Goal: Communication & Community: Participate in discussion

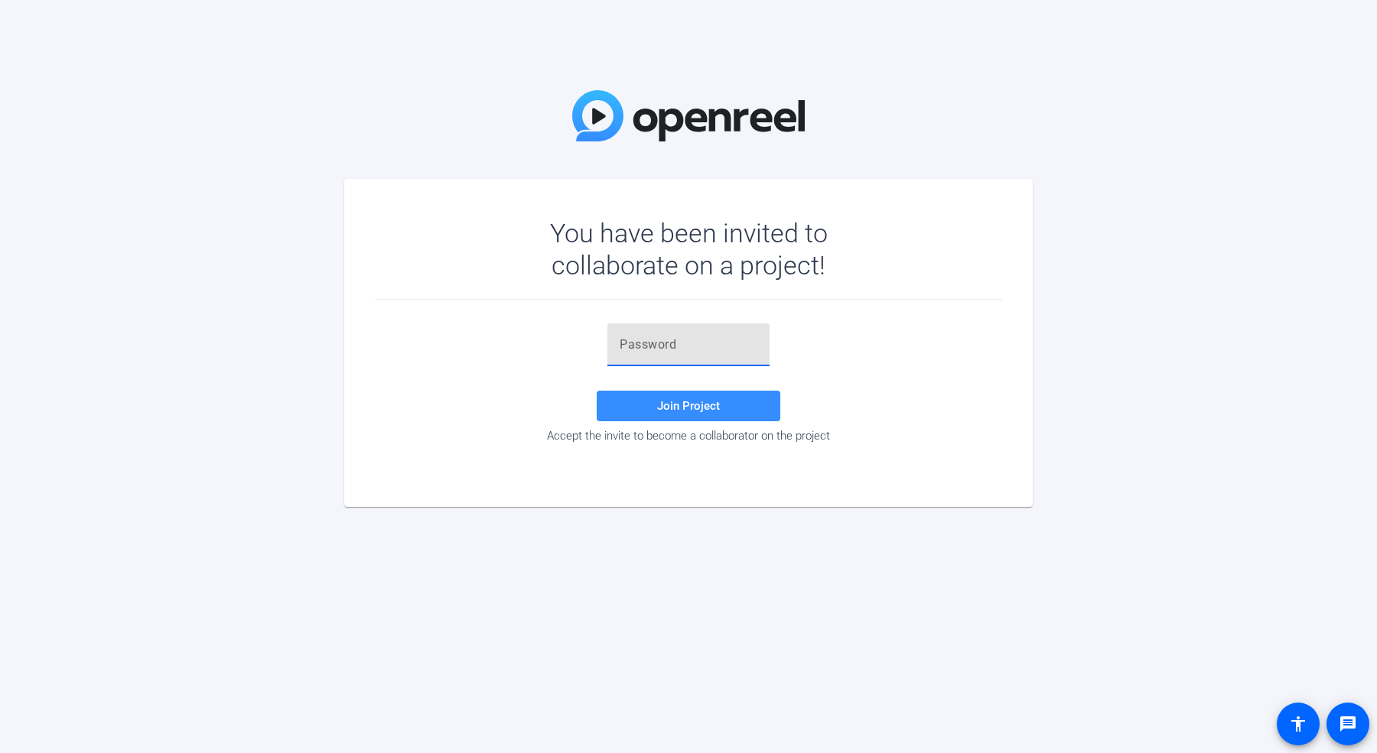
click at [631, 347] on input "text" at bounding box center [689, 345] width 138 height 18
paste input "}m{x-@"
type input "}m{x-@"
click at [653, 414] on span at bounding box center [689, 406] width 184 height 37
click at [655, 344] on input "}m{x-@" at bounding box center [689, 345] width 138 height 18
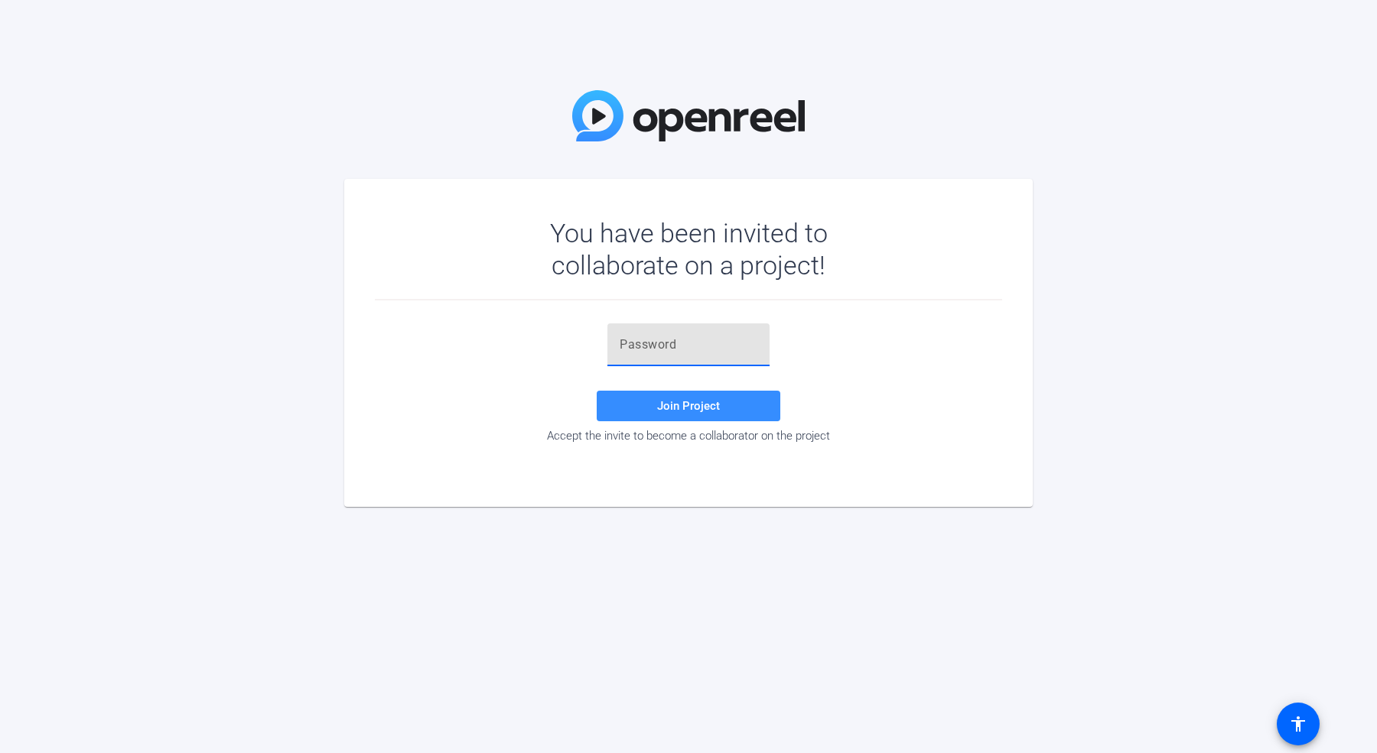
click at [623, 346] on input "text" at bounding box center [689, 345] width 138 height 18
paste input "}m{x-@"
type input "}m{x-@"
click at [650, 407] on span at bounding box center [689, 406] width 184 height 37
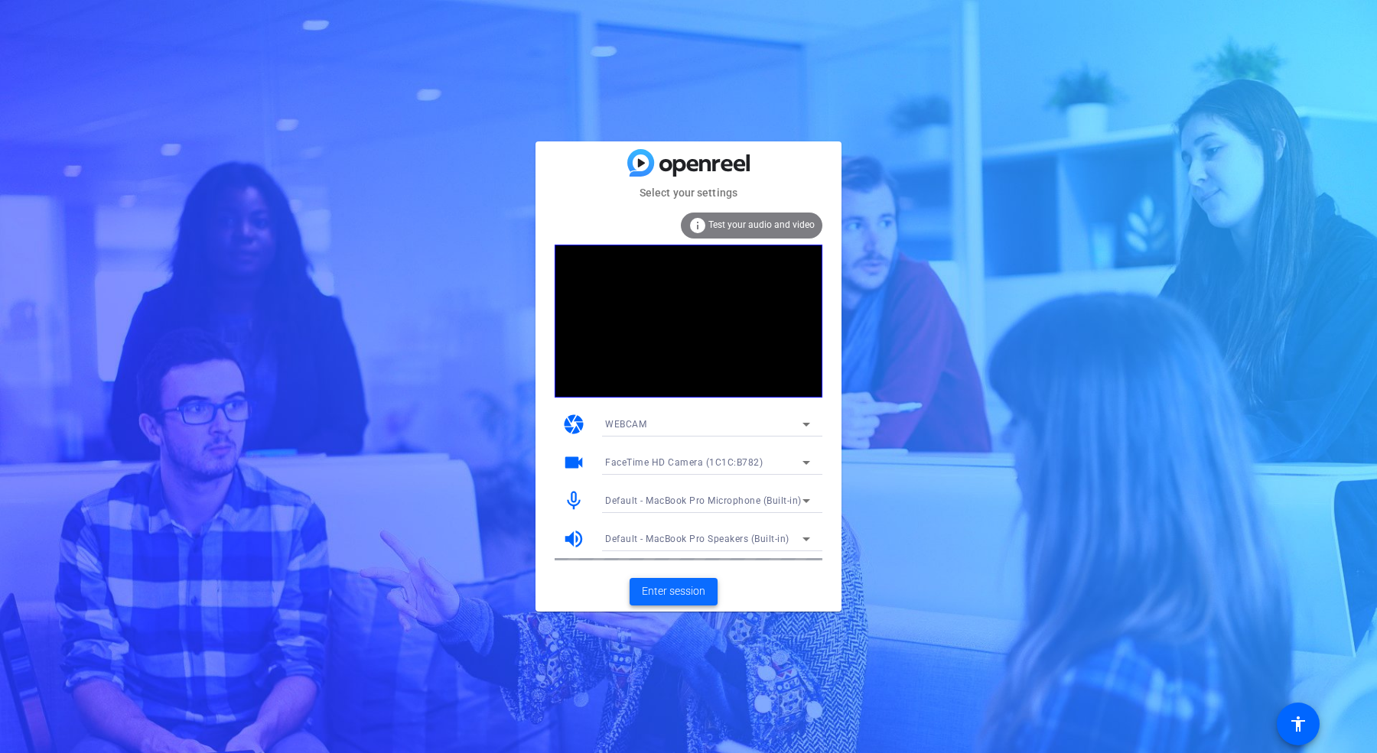
click at [680, 594] on span "Enter session" at bounding box center [673, 592] width 63 height 16
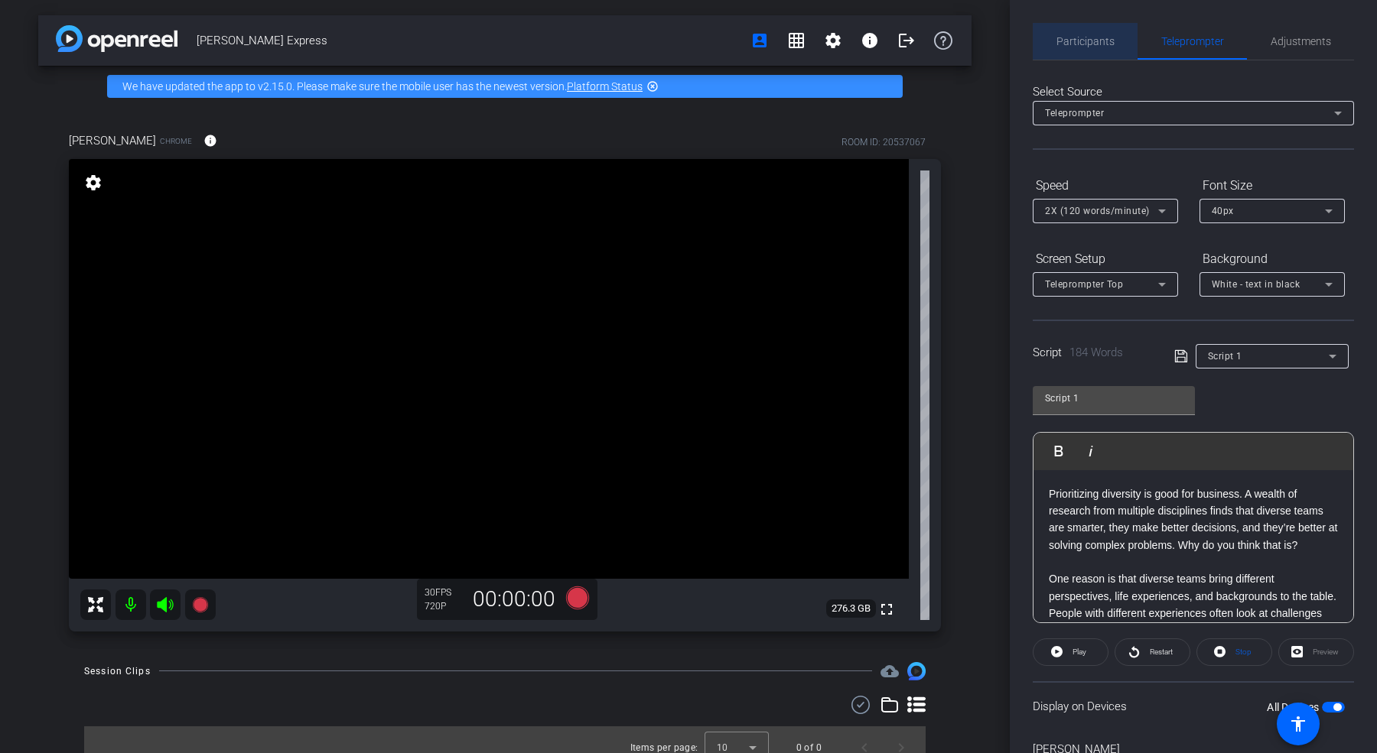
click at [1073, 36] on span "Participants" at bounding box center [1085, 41] width 58 height 11
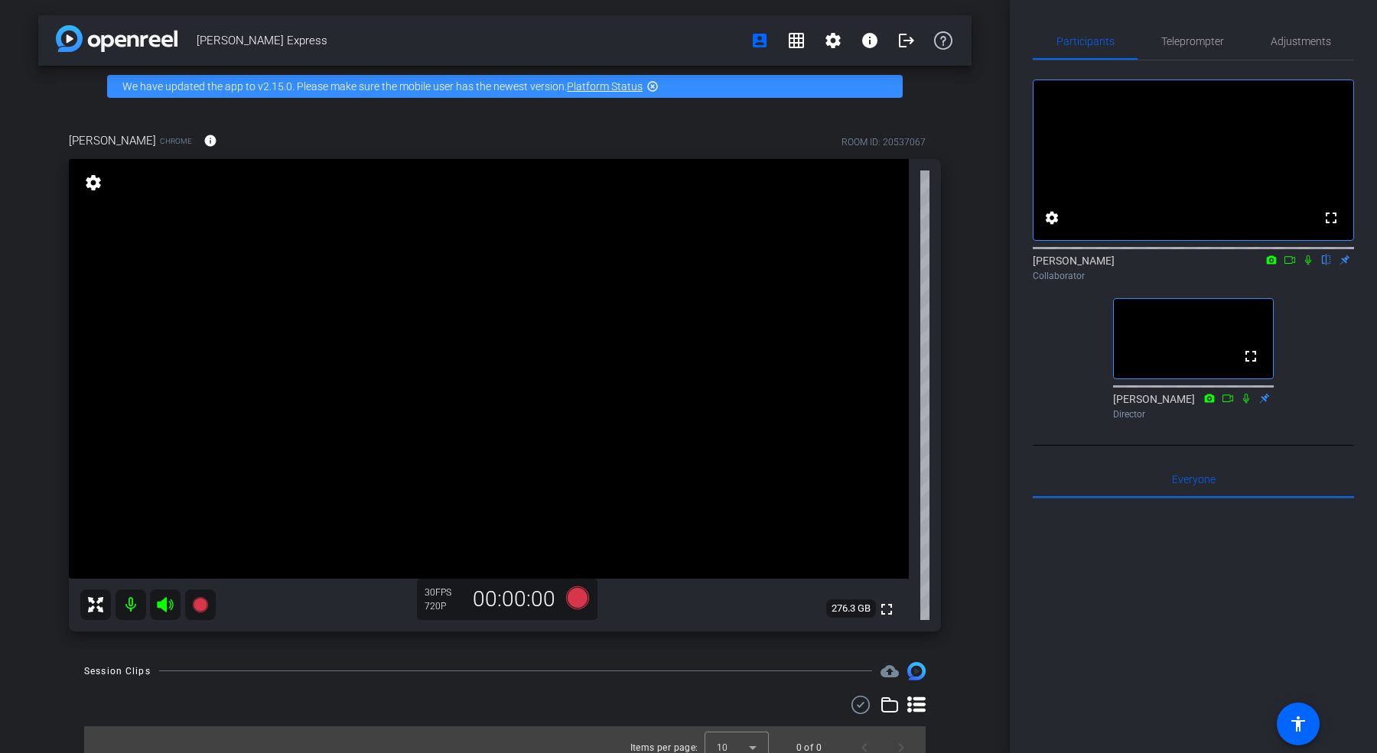
click at [1309, 265] on icon at bounding box center [1308, 260] width 12 height 11
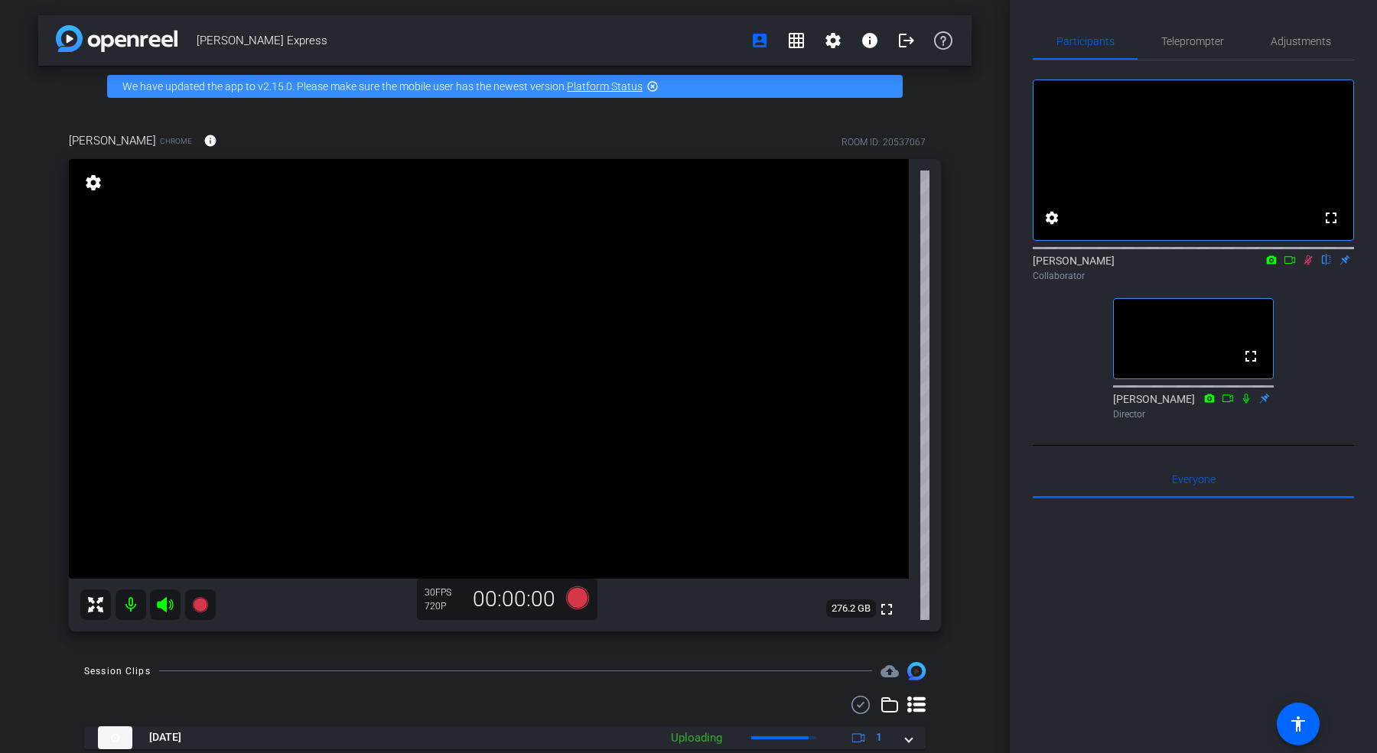
scroll to position [50, 0]
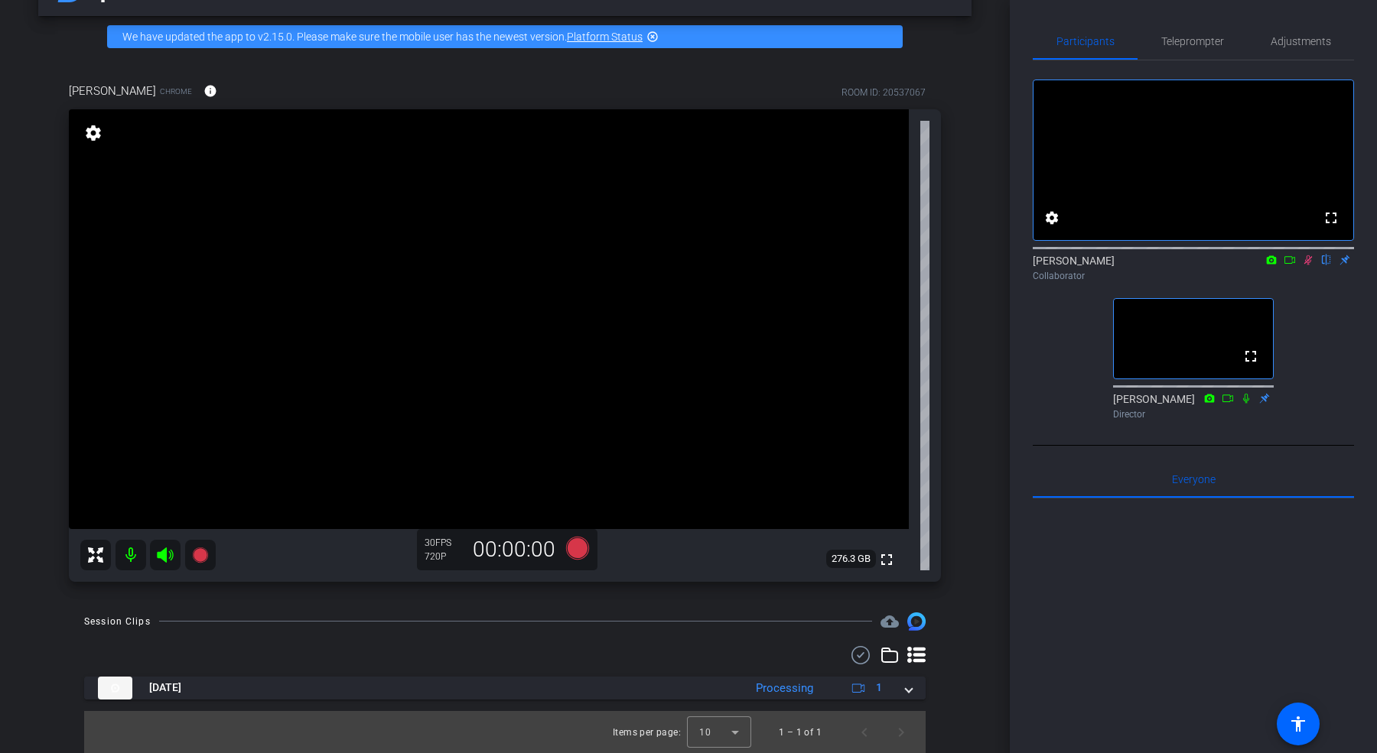
click at [1307, 265] on icon at bounding box center [1308, 260] width 12 height 11
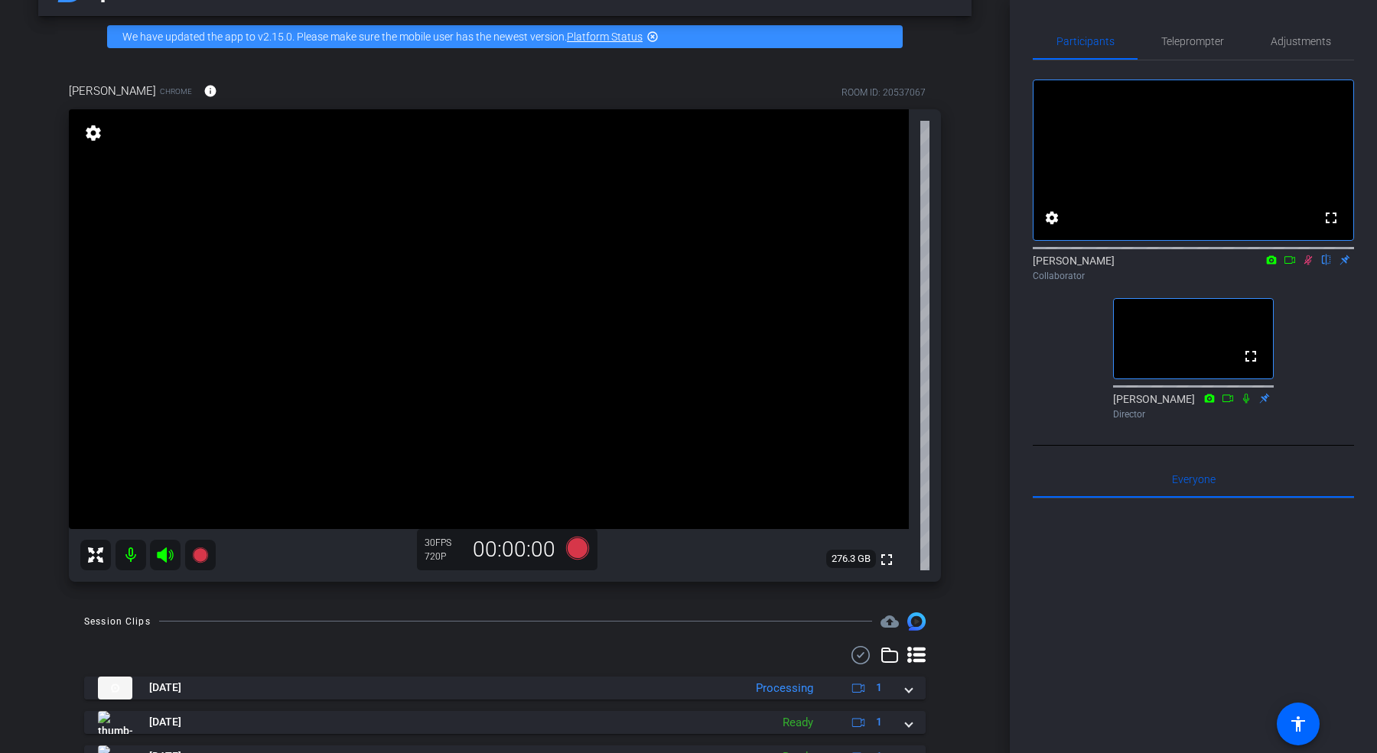
click at [1307, 265] on icon at bounding box center [1308, 260] width 8 height 10
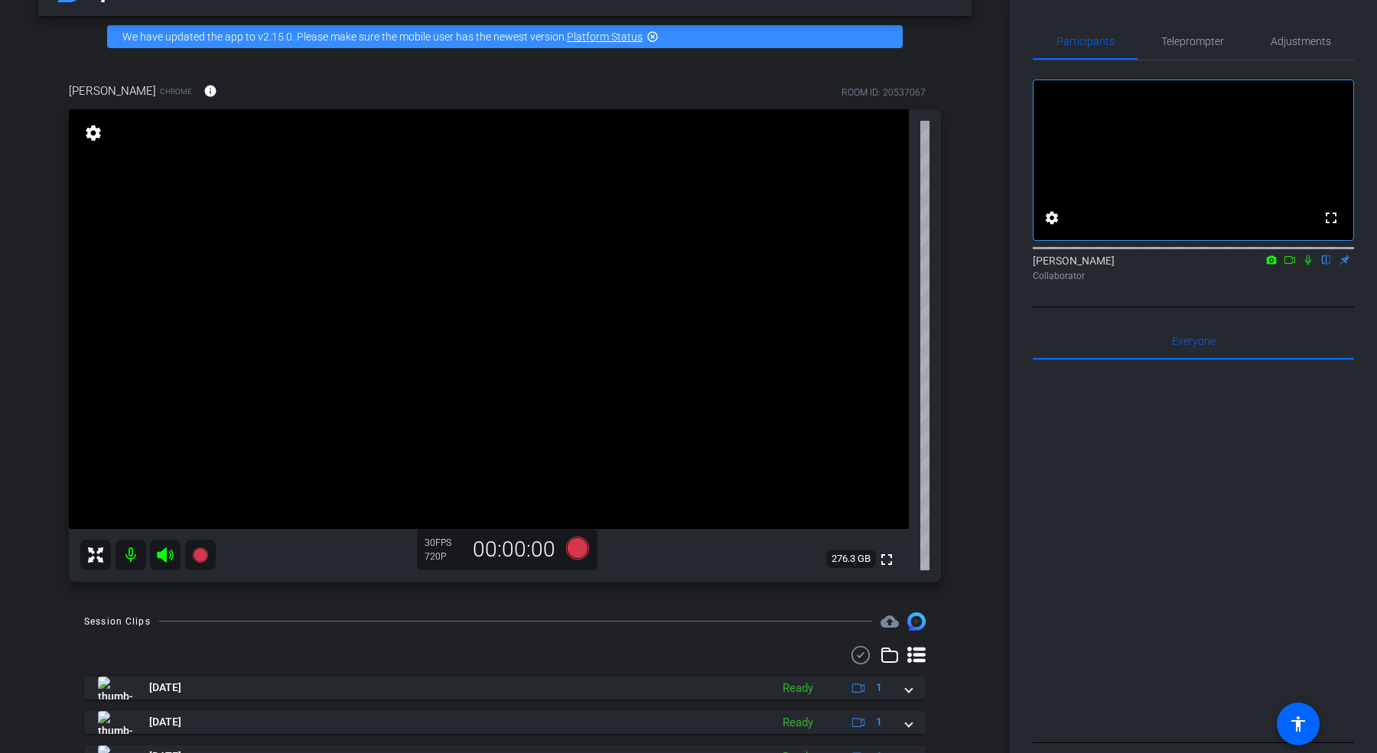
scroll to position [0, 0]
